Goal: Task Accomplishment & Management: Use online tool/utility

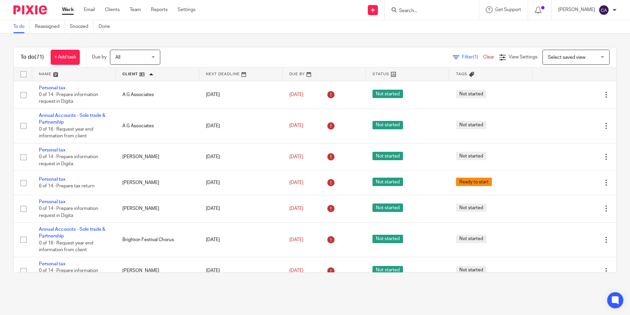
scroll to position [179, 0]
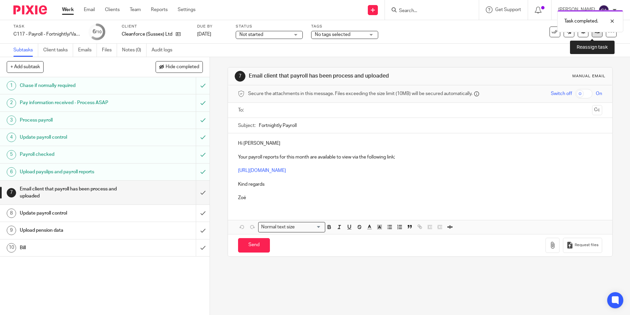
click at [592, 37] on link at bounding box center [597, 31] width 11 height 11
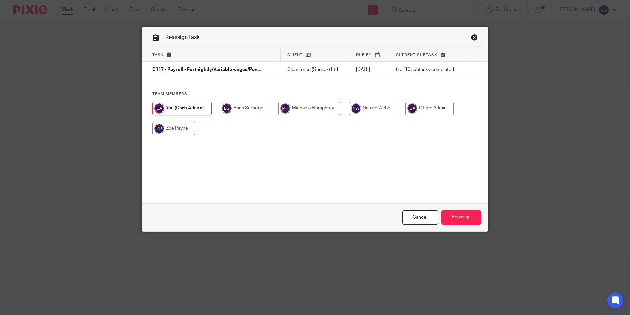
click at [180, 130] on input "radio" at bounding box center [173, 128] width 43 height 13
radio input "true"
click at [466, 215] on input "Reassign" at bounding box center [461, 217] width 40 height 14
